Goal: Book appointment/travel/reservation

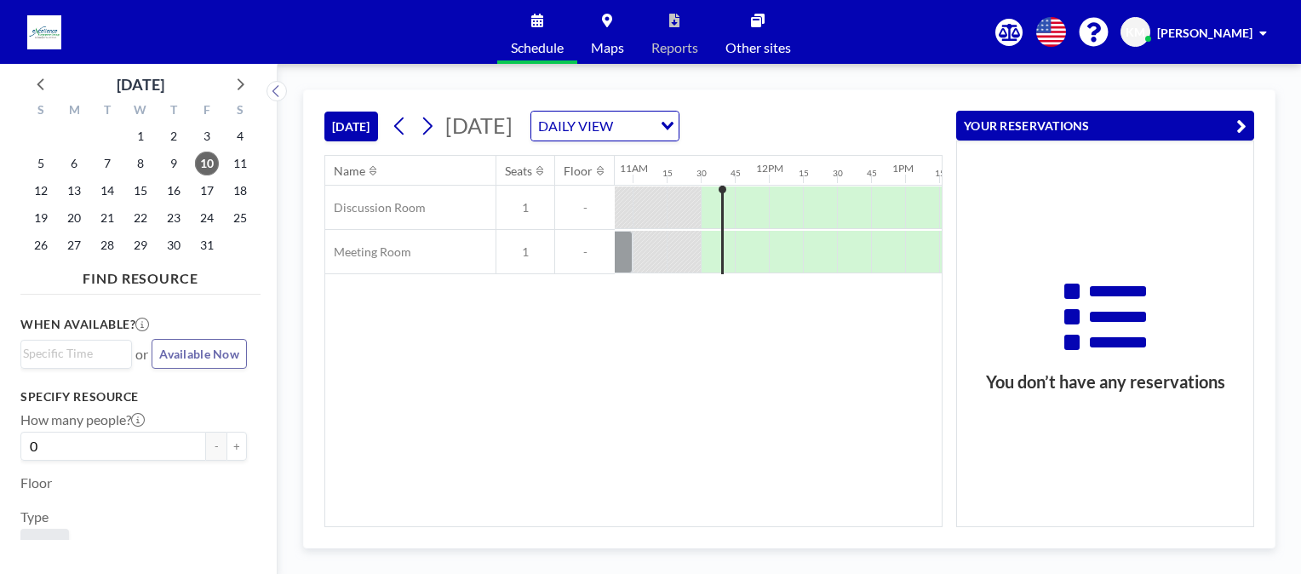
scroll to position [0, 1533]
click at [665, 250] on div at bounding box center [666, 252] width 34 height 42
click at [662, 249] on div at bounding box center [666, 252] width 34 height 42
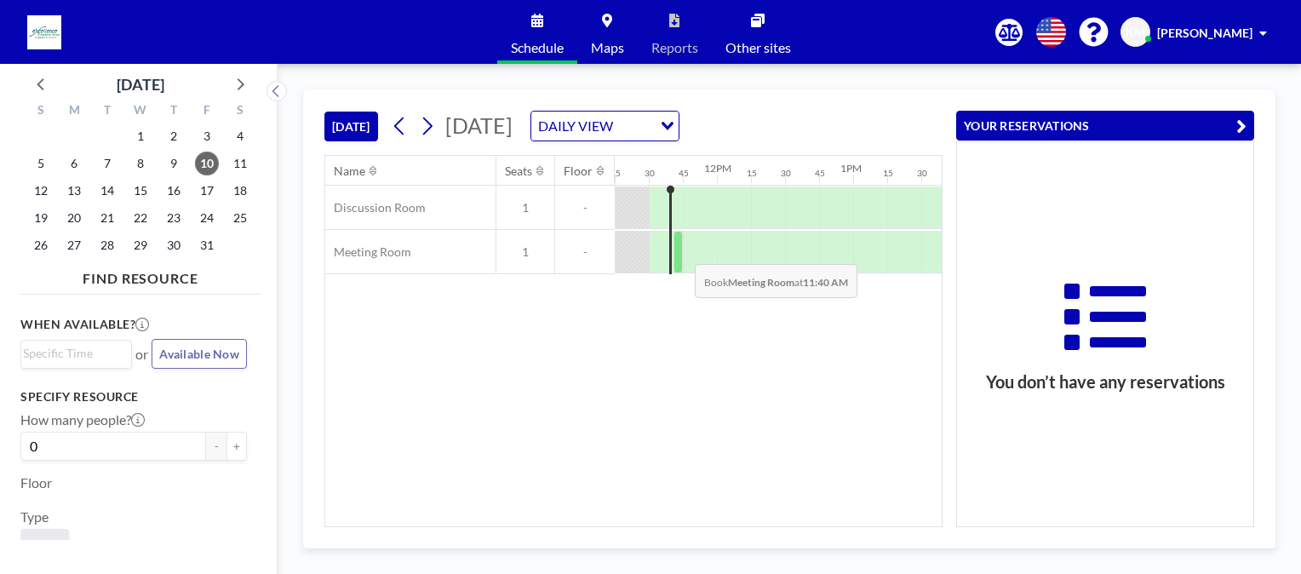
click at [681, 250] on div at bounding box center [677, 252] width 9 height 43
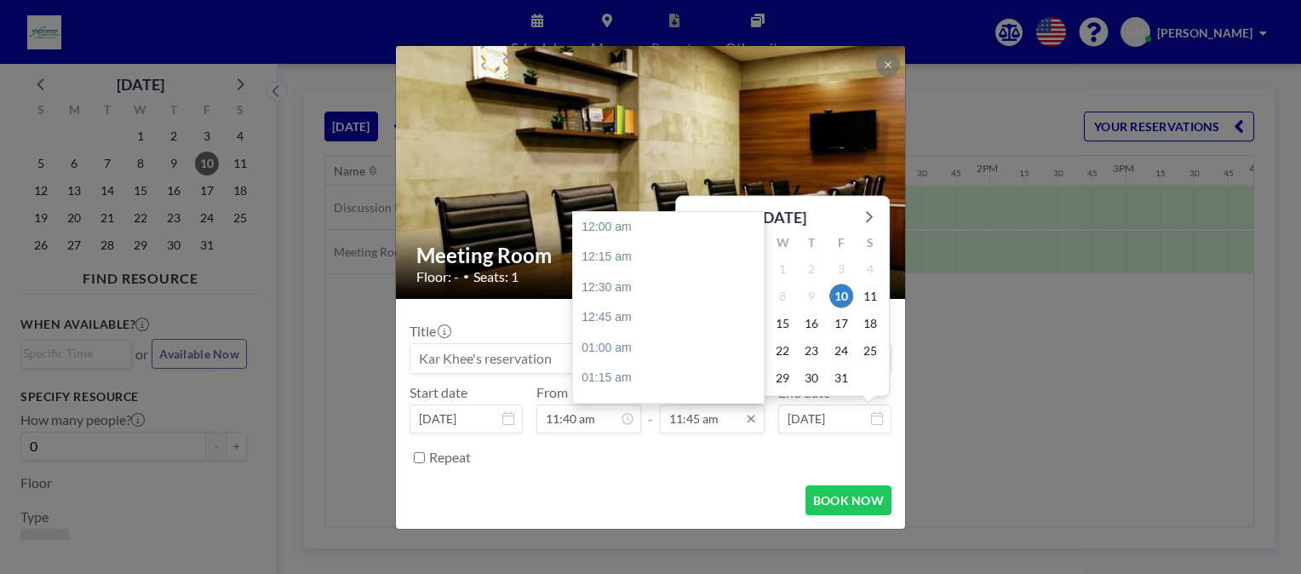
scroll to position [1424, 0]
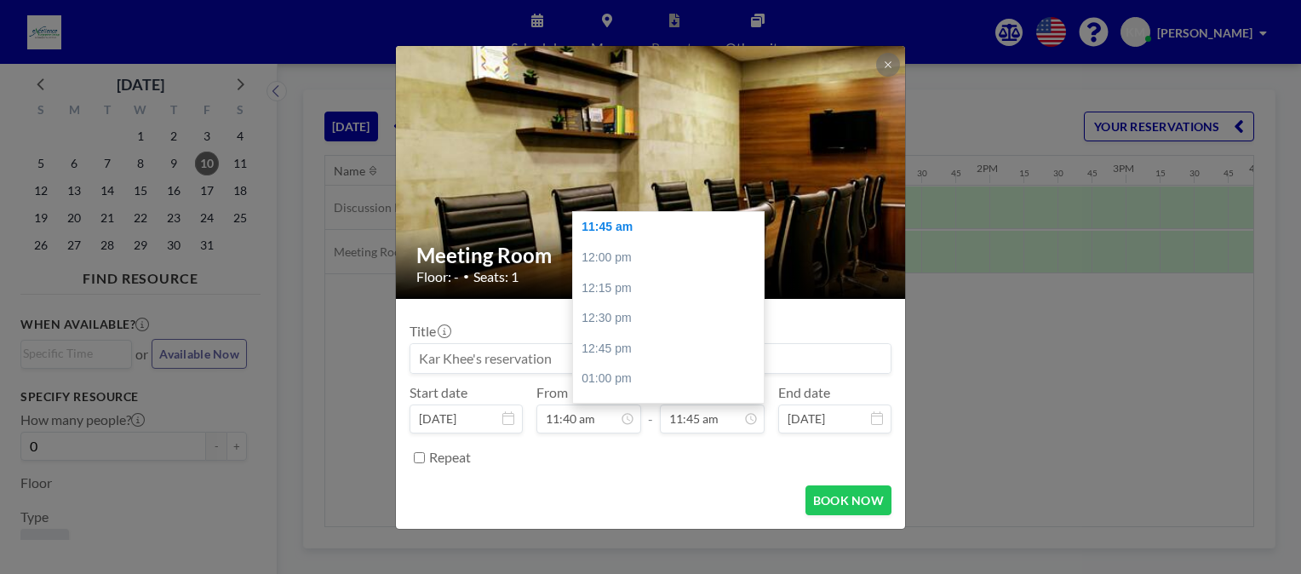
click at [633, 265] on div "12:00 pm" at bounding box center [672, 258] width 199 height 31
type input "12:00 pm"
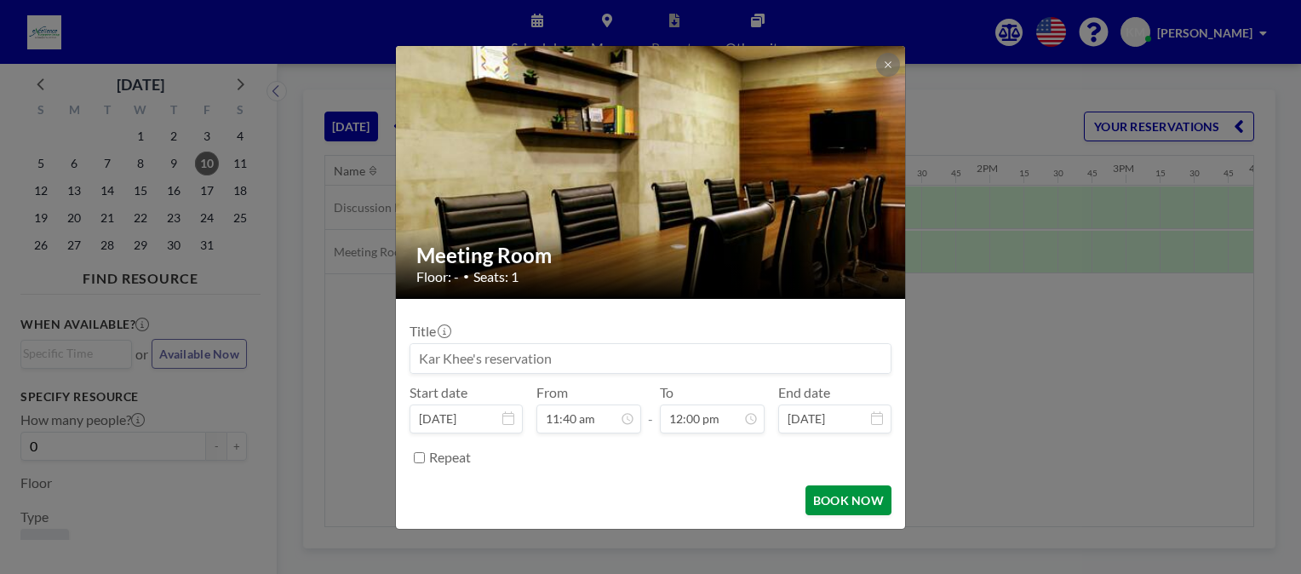
click at [848, 507] on button "BOOK NOW" at bounding box center [848, 500] width 86 height 30
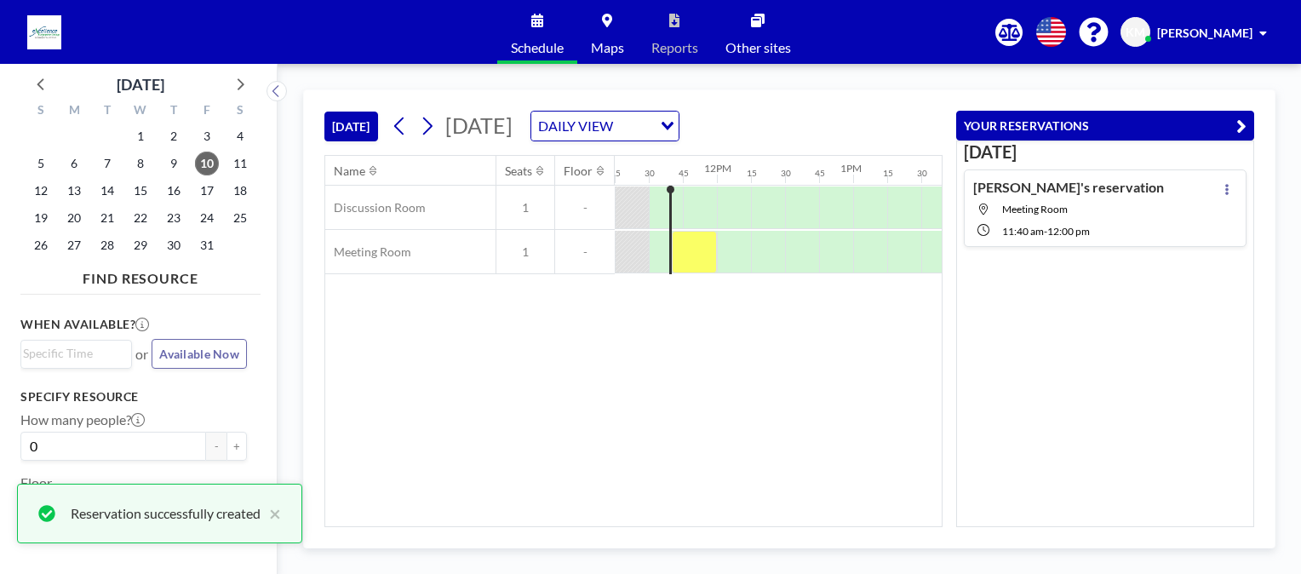
click at [855, 366] on div "Name Seats Floor 12AM 15 30 45 1AM 15 30 45 2AM 15 30 45 3AM 15 30 45 4AM 15 30…" at bounding box center [633, 341] width 616 height 370
